Goal: Information Seeking & Learning: Learn about a topic

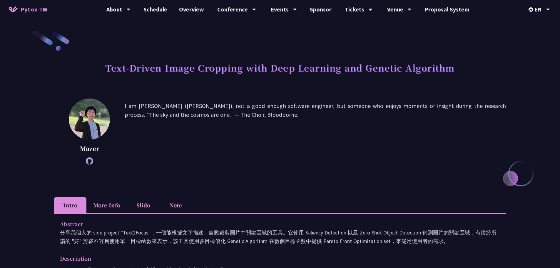
scroll to position [614, 0]
drag, startPoint x: 474, startPoint y: 105, endPoint x: 241, endPoint y: 122, distance: 233.5
type textarea ""The sky and the cosmos are one." — The Choir, Bloodborne."
click at [241, 122] on p "I am [PERSON_NAME] ([PERSON_NAME]), not a good enough software engineer, but so…" at bounding box center [315, 131] width 381 height 60
copy p ""The sky and the cosmos are one." — The Choir, Bloodborne."
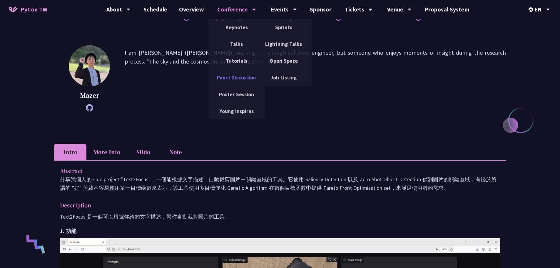
scroll to position [147, 0]
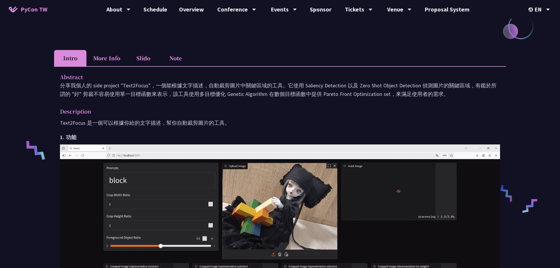
drag, startPoint x: 162, startPoint y: 87, endPoint x: 468, endPoint y: 91, distance: 305.3
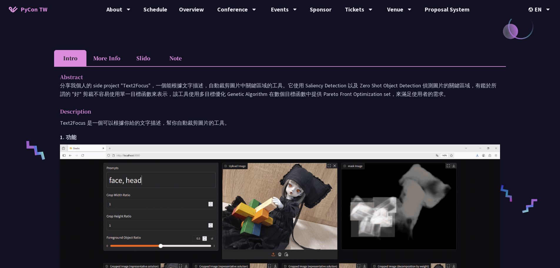
click at [468, 91] on p "分享我個人的 side project "Text2Focus"，一個能根據文字描述，自動裁剪圖片中關鍵區域的工具。它使用 Saliency Detectio…" at bounding box center [280, 89] width 440 height 17
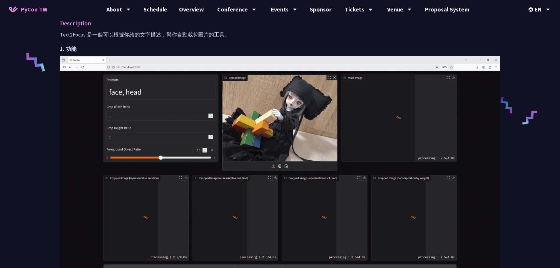
scroll to position [88, 0]
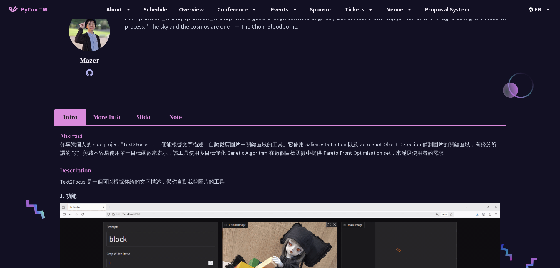
click at [60, 136] on p "Abstract" at bounding box center [274, 135] width 429 height 9
click at [107, 116] on li "More Info" at bounding box center [106, 117] width 41 height 16
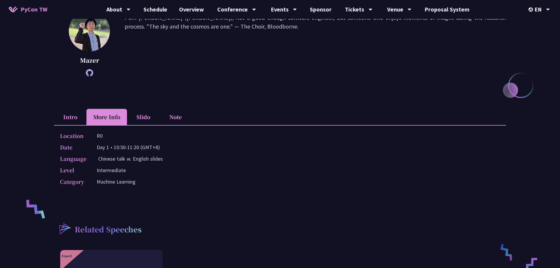
click at [143, 118] on li "Slido" at bounding box center [143, 117] width 32 height 16
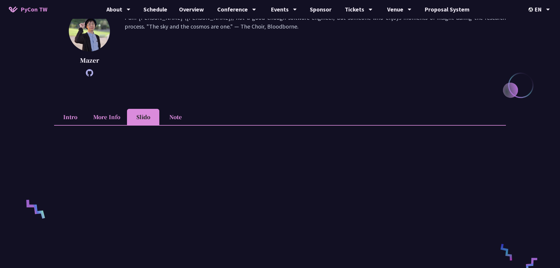
click at [176, 117] on li "Note" at bounding box center [175, 117] width 32 height 16
click at [103, 117] on li "More Info" at bounding box center [106, 117] width 41 height 16
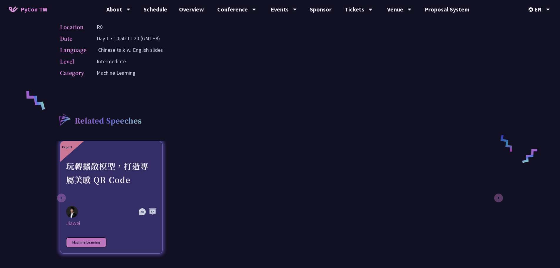
scroll to position [147, 0]
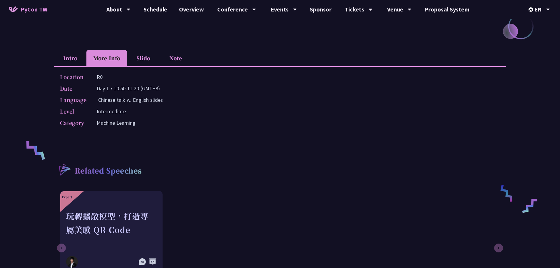
click at [71, 62] on li "Intro" at bounding box center [70, 58] width 32 height 16
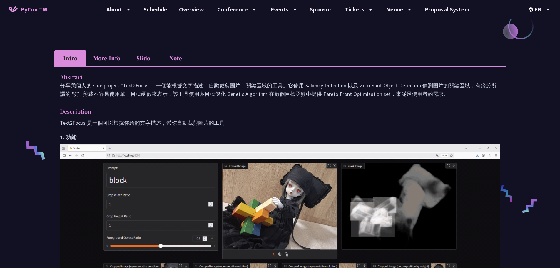
drag, startPoint x: 61, startPoint y: 76, endPoint x: 258, endPoint y: 120, distance: 200.9
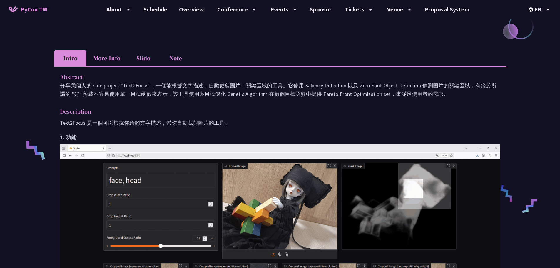
copy div "Abstract 分享我個人的 side project "Text2Focus"，一個能根據文字描述，自動裁剪圖片中關鍵區域的工具。它使用 Saliency…"
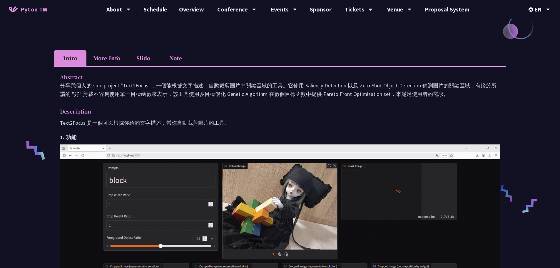
click at [110, 56] on li "More Info" at bounding box center [106, 58] width 41 height 16
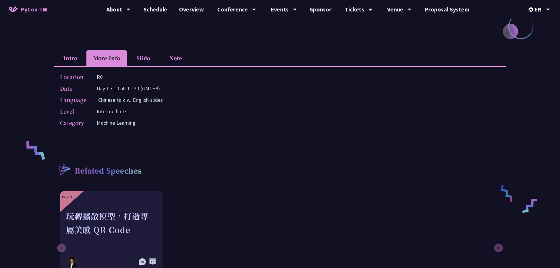
drag, startPoint x: 96, startPoint y: 76, endPoint x: 167, endPoint y: 96, distance: 73.8
click at [167, 96] on div "Location R0 Date Day 1 • 10:50-11:20 (GMT+8) Language Chinese talk w. English s…" at bounding box center [280, 101] width 452 height 70
click at [165, 98] on div "Language Chinese talk w. English slides" at bounding box center [278, 100] width 437 height 9
click at [132, 100] on p "Chinese talk w. English slides" at bounding box center [130, 100] width 65 height 9
click at [159, 101] on p "Chinese talk w. English slides" at bounding box center [130, 100] width 65 height 9
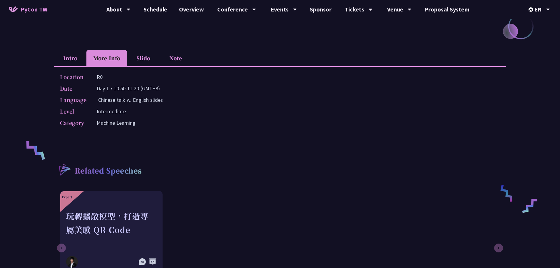
click at [155, 101] on p "Chinese talk w. English slides" at bounding box center [130, 100] width 65 height 9
drag, startPoint x: 95, startPoint y: 100, endPoint x: 164, endPoint y: 100, distance: 68.5
click at [164, 100] on div "Language Chinese talk w. English slides" at bounding box center [278, 100] width 437 height 9
click at [167, 100] on div "Language Chinese talk w. English slides" at bounding box center [278, 100] width 437 height 9
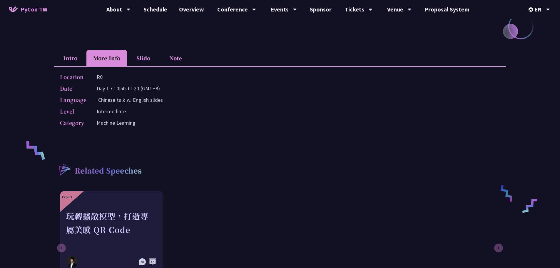
drag, startPoint x: 171, startPoint y: 100, endPoint x: 57, endPoint y: 99, distance: 113.8
click at [57, 99] on div "Location R0 Date Day 1 • 10:50-11:20 (GMT+8) Language Chinese talk w. English s…" at bounding box center [280, 101] width 452 height 70
copy div "Language Chinese talk w. English slides"
click at [71, 61] on li "Intro" at bounding box center [70, 58] width 32 height 16
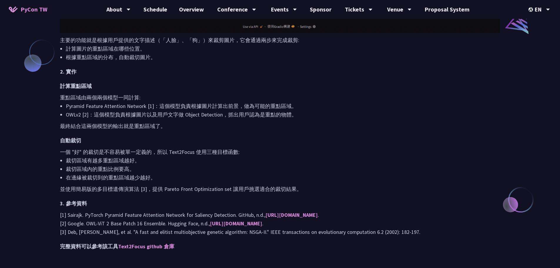
scroll to position [500, 0]
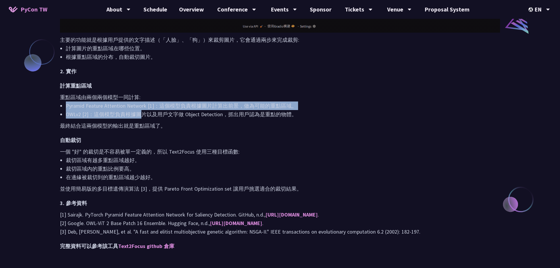
drag, startPoint x: 67, startPoint y: 108, endPoint x: 141, endPoint y: 114, distance: 74.7
click at [141, 114] on ul "Pyramid Feature Attention Network [1]：這個模型負責根據圖片計算出前景，做為可能的重點區域。 OWLv2 [2]：這個模型…" at bounding box center [280, 109] width 440 height 17
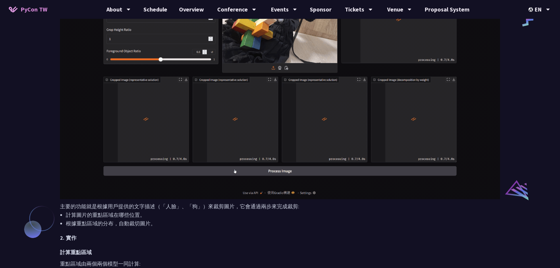
scroll to position [147, 0]
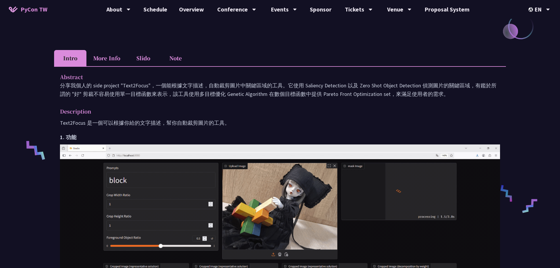
click at [76, 122] on p "Text2Focus 是一個可以根據你給的文字描述，幫你自動裁剪圖片的工具。" at bounding box center [280, 123] width 440 height 9
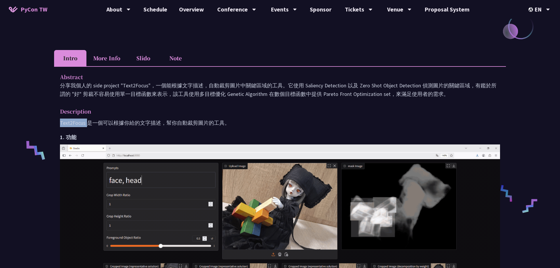
click at [76, 122] on p "Text2Focus 是一個可以根據你給的文字描述，幫你自動裁剪圖片的工具。" at bounding box center [280, 123] width 440 height 9
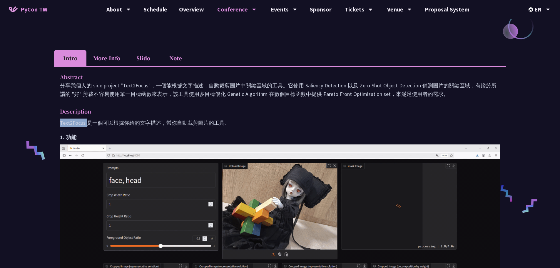
copy p "Text2Focus"
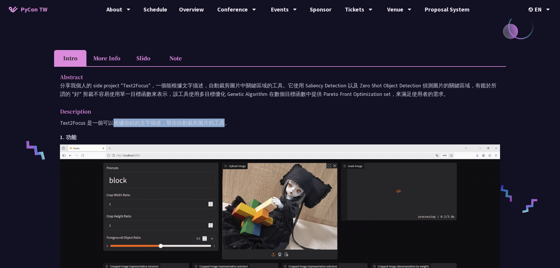
drag, startPoint x: 114, startPoint y: 123, endPoint x: 224, endPoint y: 123, distance: 109.1
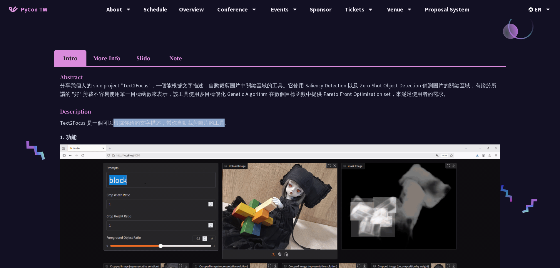
click at [224, 123] on p "Text2Focus 是一個可以根據你給的文字描述，幫你自動裁剪圖片的工具。" at bounding box center [280, 123] width 440 height 9
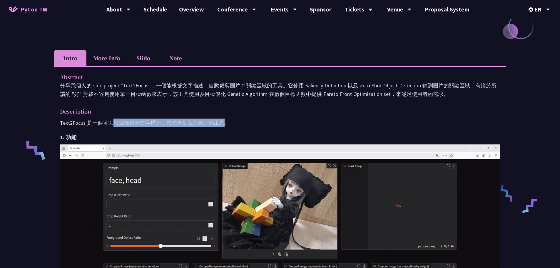
copy p "根據你給的文字描述，幫你自動裁剪圖片的工具"
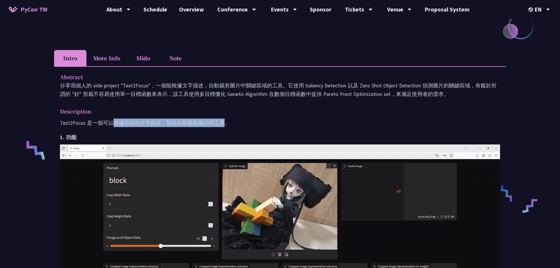
click at [170, 120] on p "Text2Focus 是一個可以根據你給的文字描述，幫你自動裁剪圖片的工具。" at bounding box center [280, 123] width 440 height 9
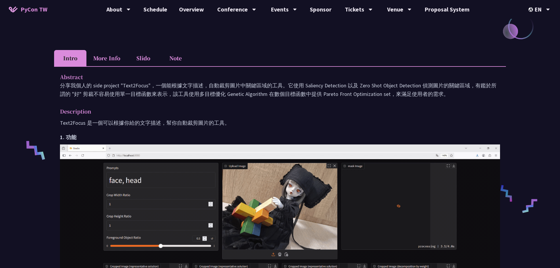
click at [314, 85] on p "分享我個人的 side project "Text2Focus"，一個能根據文字描述，自動裁剪圖片中關鍵區域的工具。它使用 Saliency Detectio…" at bounding box center [280, 89] width 440 height 17
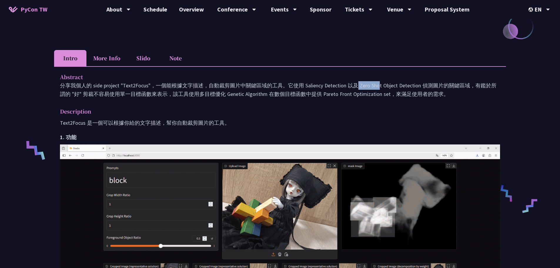
click at [314, 85] on p "分享我個人的 side project "Text2Focus"，一個能根據文字描述，自動裁剪圖片中關鍵區域的工具。它使用 Saliency Detectio…" at bounding box center [280, 89] width 440 height 17
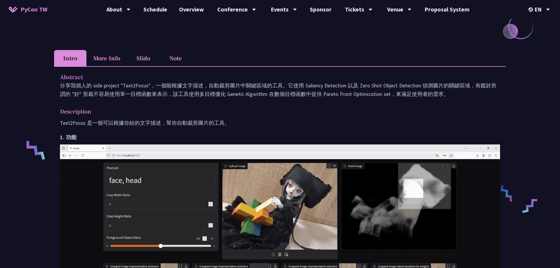
click at [374, 87] on p "分享我個人的 side project "Text2Focus"，一個能根據文字描述，自動裁剪圖片中關鍵區域的工具。它使用 Saliency Detectio…" at bounding box center [280, 89] width 440 height 17
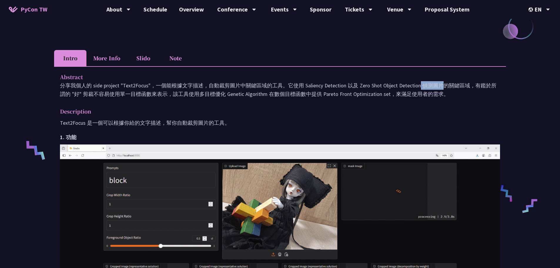
click at [375, 87] on p "分享我個人的 side project "Text2Focus"，一個能根據文字描述，自動裁剪圖片中關鍵區域的工具。它使用 Saliency Detectio…" at bounding box center [280, 89] width 440 height 17
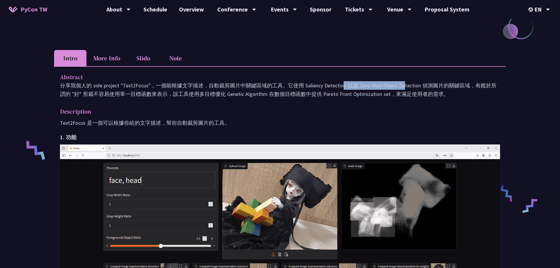
drag, startPoint x: 287, startPoint y: 86, endPoint x: 355, endPoint y: 85, distance: 67.6
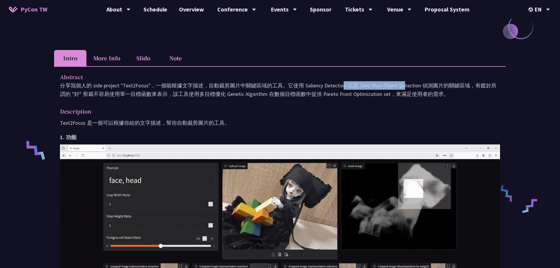
click at [355, 85] on p "分享我個人的 side project "Text2Focus"，一個能根據文字描述，自動裁剪圖片中關鍵區域的工具。它使用 Saliency Detectio…" at bounding box center [280, 89] width 440 height 17
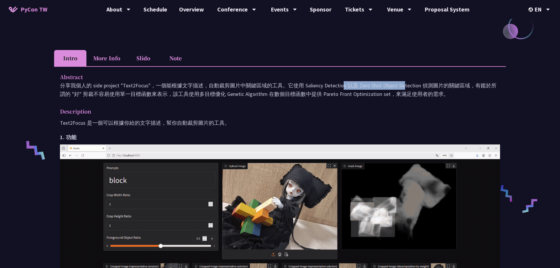
click at [290, 86] on p "分享我個人的 side project "Text2Focus"，一個能根據文字描述，自動裁剪圖片中關鍵區域的工具。它使用 Saliency Detectio…" at bounding box center [280, 89] width 440 height 17
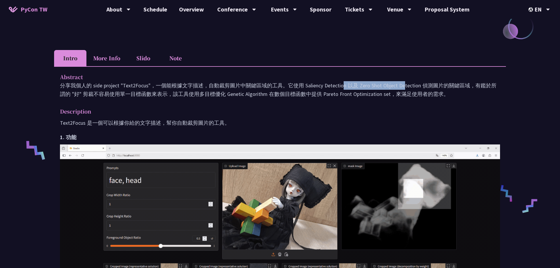
click at [286, 84] on p "分享我個人的 side project "Text2Focus"，一個能根據文字描述，自動裁剪圖片中關鍵區域的工具。它使用 Saliency Detectio…" at bounding box center [280, 89] width 440 height 17
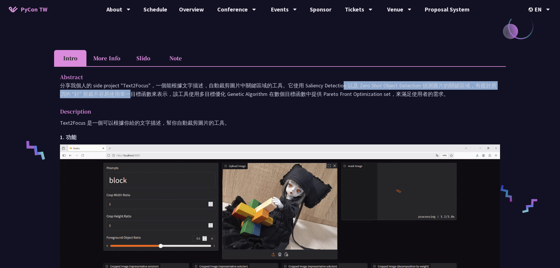
drag, startPoint x: 286, startPoint y: 86, endPoint x: 467, endPoint y: 86, distance: 180.9
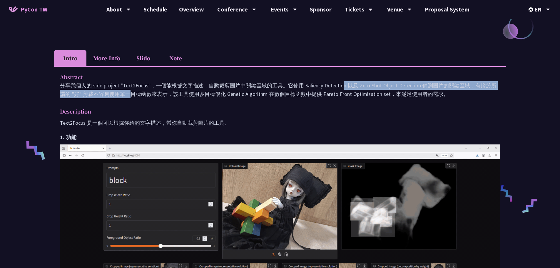
click at [467, 86] on p "分享我個人的 side project "Text2Focus"，一個能根據文字描述，自動裁剪圖片中關鍵區域的工具。它使用 Saliency Detectio…" at bounding box center [280, 89] width 440 height 17
copy p "它使用 Saliency Detection 以及 Zero Shot Object Detection 偵測圖片的關鍵區域"
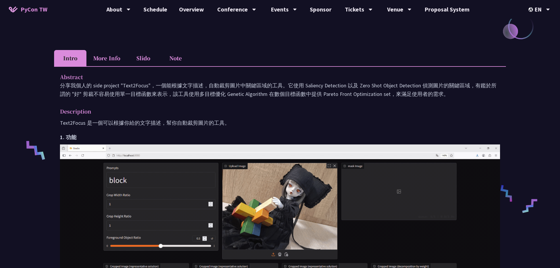
click at [131, 86] on p "分享我個人的 side project "Text2Focus"，一個能根據文字描述，自動裁剪圖片中關鍵區域的工具。它使用 Saliency Detectio…" at bounding box center [280, 89] width 440 height 17
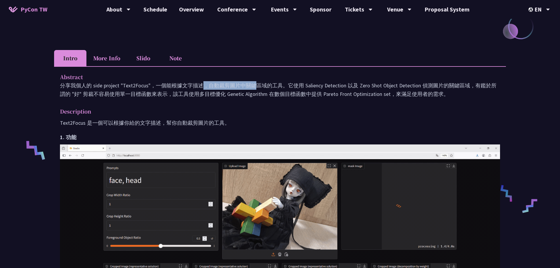
click at [131, 86] on p "分享我個人的 side project "Text2Focus"，一個能根據文字描述，自動裁剪圖片中關鍵區域的工具。它使用 Saliency Detectio…" at bounding box center [280, 89] width 440 height 17
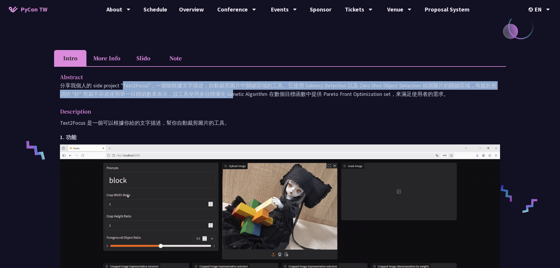
drag, startPoint x: 61, startPoint y: 84, endPoint x: 127, endPoint y: 96, distance: 67.2
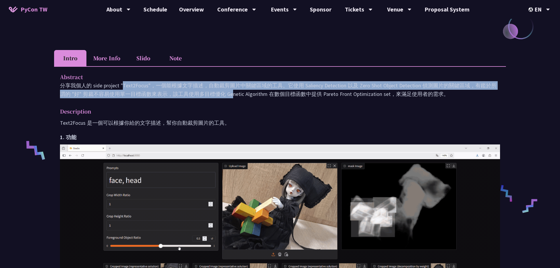
click at [127, 96] on p "分享我個人的 side project "Text2Focus"，一個能根據文字描述，自動裁剪圖片中關鍵區域的工具。它使用 Saliency Detectio…" at bounding box center [280, 89] width 440 height 17
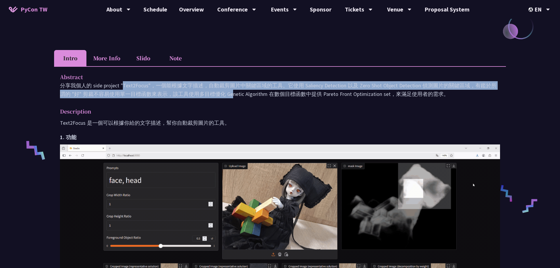
click at [117, 90] on p "分享我個人的 side project "Text2Focus"，一個能根據文字描述，自動裁剪圖片中關鍵區域的工具。它使用 Saliency Detectio…" at bounding box center [280, 89] width 440 height 17
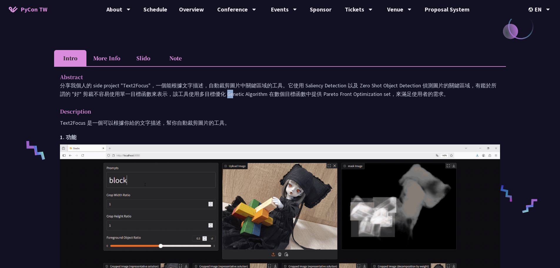
click at [117, 90] on p "分享我個人的 side project "Text2Focus"，一個能根據文字描述，自動裁剪圖片中關鍵區域的工具。它使用 Saliency Detectio…" at bounding box center [280, 89] width 440 height 17
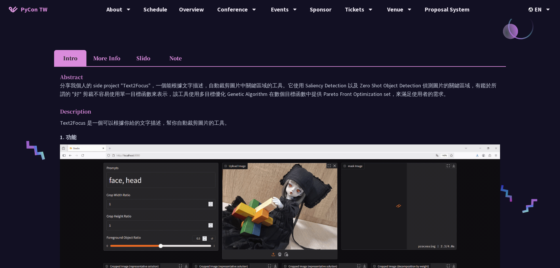
click at [94, 85] on p "分享我個人的 side project "Text2Focus"，一個能根據文字描述，自動裁剪圖片中關鍵區域的工具。它使用 Saliency Detectio…" at bounding box center [280, 89] width 440 height 17
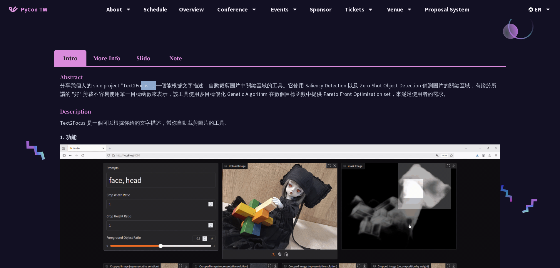
click at [94, 85] on p "分享我個人的 side project "Text2Focus"，一個能根據文字描述，自動裁剪圖片中關鍵區域的工具。它使用 Saliency Detectio…" at bounding box center [280, 89] width 440 height 17
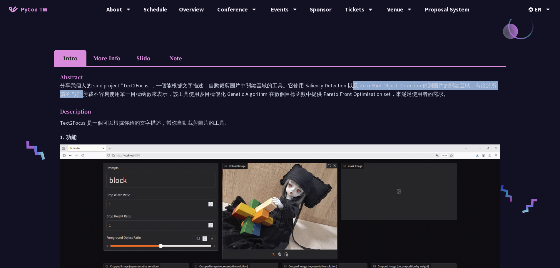
drag, startPoint x: 305, startPoint y: 85, endPoint x: 421, endPoint y: 85, distance: 116.2
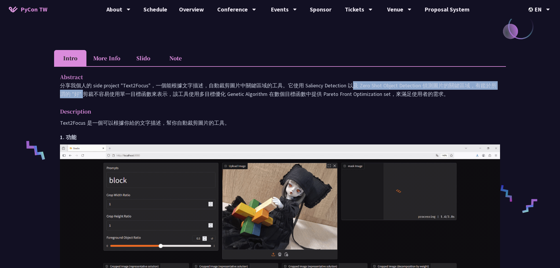
click at [421, 85] on p "分享我個人的 side project "Text2Focus"，一個能根據文字描述，自動裁剪圖片中關鍵區域的工具。它使用 Saliency Detectio…" at bounding box center [280, 89] width 440 height 17
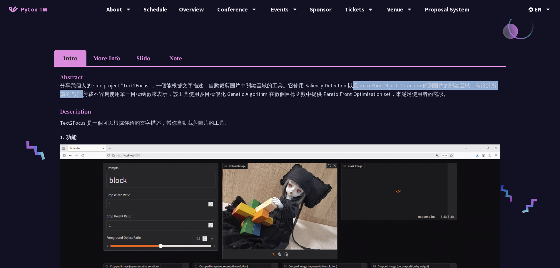
copy p "Saliency Detection 以及 Zero Shot Object Detection"
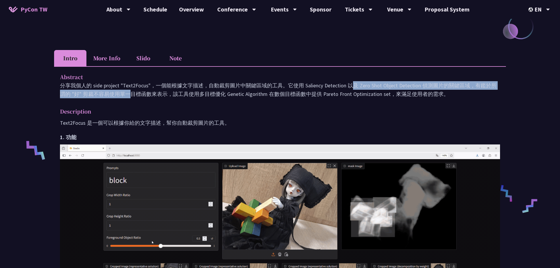
click at [467, 85] on p "分享我個人的 side project "Text2Focus"，一個能根據文字描述，自動裁剪圖片中關鍵區域的工具。它使用 Saliency Detectio…" at bounding box center [280, 89] width 440 height 17
copy p "Saliency Detection 以及 Zero Shot Object Detection 偵測圖片的關鍵區域"
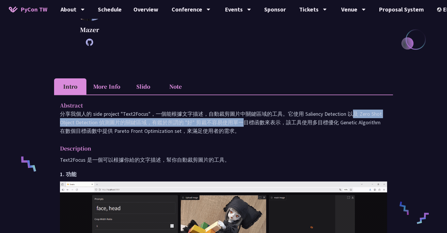
scroll to position [118, 0]
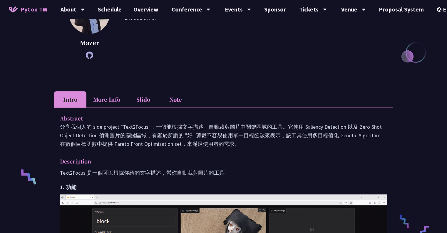
click at [62, 122] on p "分享我個人的 side project "Text2Focus"，一個能根據文字描述，自動裁剪圖片中關鍵區域的工具。它使用 Saliency Detectio…" at bounding box center [223, 135] width 327 height 26
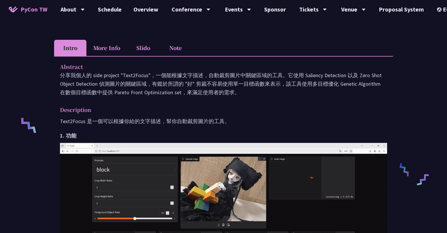
scroll to position [88, 0]
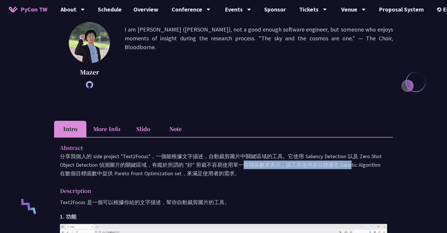
drag, startPoint x: 148, startPoint y: 165, endPoint x: 256, endPoint y: 168, distance: 108.0
click at [256, 168] on p "分享我個人的 side project "Text2Focus"，一個能根據文字描述，自動裁剪圖片中關鍵區域的工具。它使用 Saliency Detectio…" at bounding box center [223, 165] width 327 height 26
drag, startPoint x: 286, startPoint y: 166, endPoint x: 241, endPoint y: 170, distance: 45.2
click at [241, 170] on p "分享我個人的 side project "Text2Focus"，一個能根據文字描述，自動裁剪圖片中關鍵區域的工具。它使用 Saliency Detectio…" at bounding box center [223, 165] width 327 height 26
copy p "該工具使用多目標優化 Genetic Algorithm 在數個目標函數中提供 Pareto Front Optimization set，來滿足使用者的需求。"
